Goal: Information Seeking & Learning: Learn about a topic

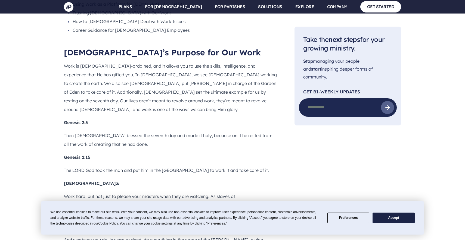
scroll to position [526, 0]
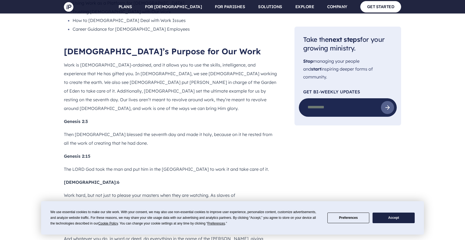
click at [383, 219] on button "Accept" at bounding box center [394, 218] width 42 height 11
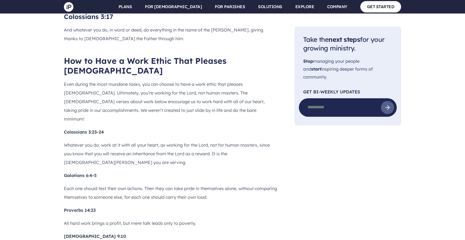
scroll to position [737, 0]
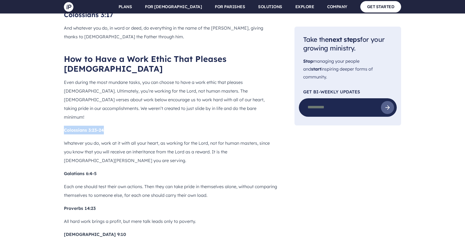
drag, startPoint x: 65, startPoint y: 72, endPoint x: 107, endPoint y: 75, distance: 42.5
click at [107, 126] on p "Colossians 3:23-24" at bounding box center [170, 130] width 213 height 9
copy b "Colossians 3:23-24"
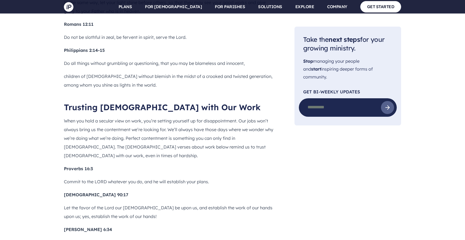
scroll to position [1291, 0]
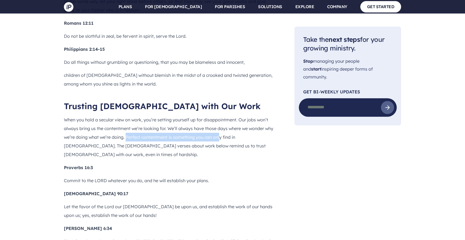
drag, startPoint x: 126, startPoint y: 70, endPoint x: 221, endPoint y: 73, distance: 95.2
click at [221, 116] on p "When you hold a secular view on work, you’re setting yourself up for disappoint…" at bounding box center [170, 138] width 213 height 44
click at [127, 116] on p "When you hold a secular view on work, you’re setting yourself up for disappoint…" at bounding box center [170, 138] width 213 height 44
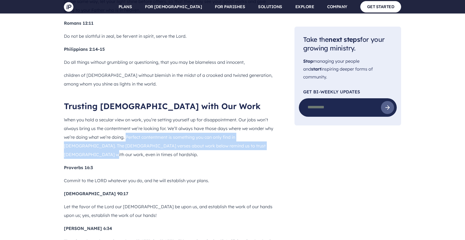
drag, startPoint x: 127, startPoint y: 70, endPoint x: 267, endPoint y: 77, distance: 140.2
click at [267, 116] on p "When you hold a secular view on work, you’re setting yourself up for disappoint…" at bounding box center [170, 138] width 213 height 44
copy p "Perfect contentment is something you can only find in [DEMOGRAPHIC_DATA]. The […"
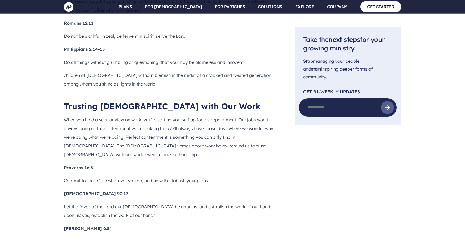
click at [222, 203] on p "Let the favor of the Lord our [DEMOGRAPHIC_DATA] be upon us, and establish the …" at bounding box center [170, 211] width 213 height 17
